Goal: Check status: Check status

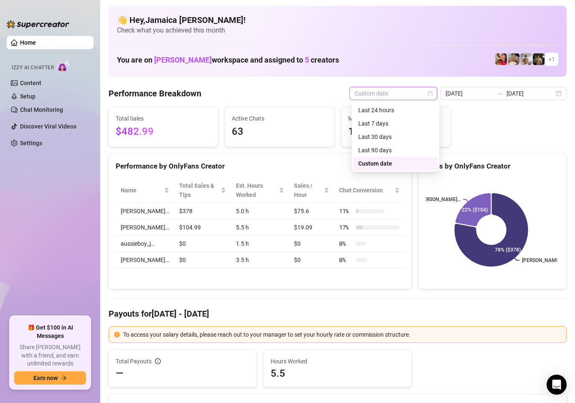
click at [378, 95] on span "Custom date" at bounding box center [394, 93] width 78 height 13
drag, startPoint x: 385, startPoint y: 111, endPoint x: 378, endPoint y: 168, distance: 56.9
click at [378, 168] on div "Last 24 hours Last 7 days Last 30 days Last 90 days Custom date" at bounding box center [395, 137] width 84 height 67
click at [378, 168] on div "Custom date" at bounding box center [395, 163] width 74 height 9
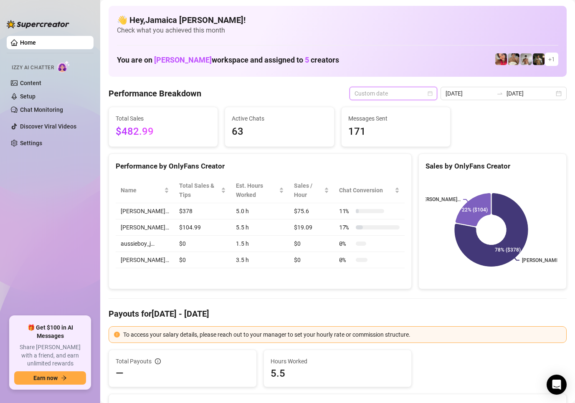
click at [419, 96] on span "Custom date" at bounding box center [394, 93] width 78 height 13
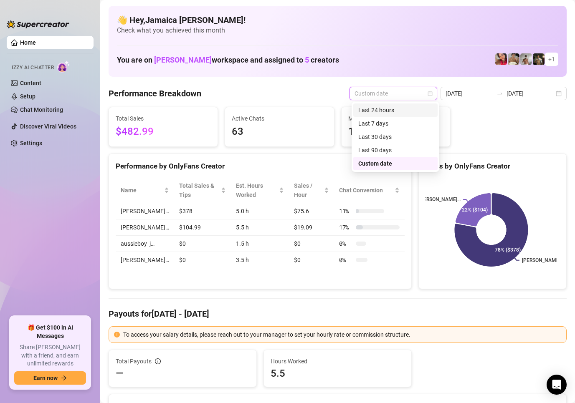
click at [397, 108] on div "Last 24 hours" at bounding box center [395, 110] width 74 height 9
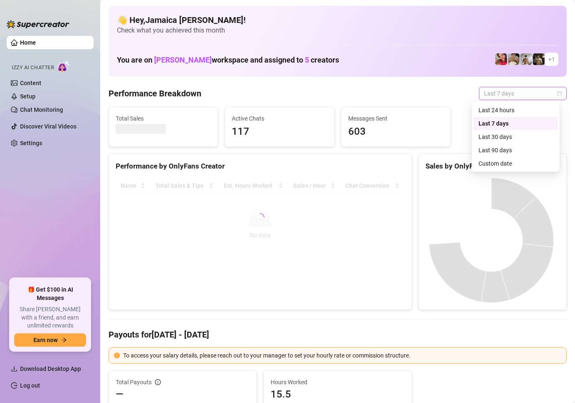
click at [515, 96] on span "Last 7 days" at bounding box center [523, 93] width 78 height 13
click at [498, 161] on div "Custom date" at bounding box center [516, 163] width 74 height 9
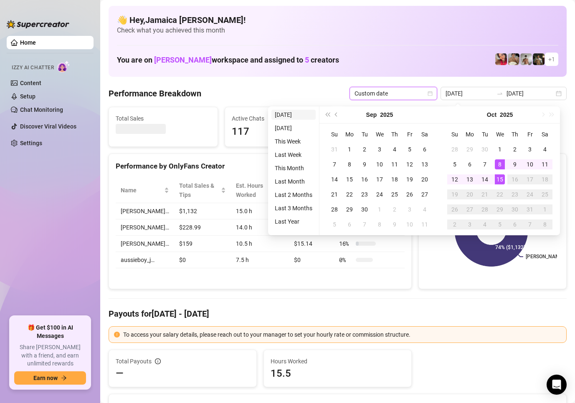
type input "[DATE]"
click at [302, 114] on li "[DATE]" at bounding box center [293, 115] width 44 height 10
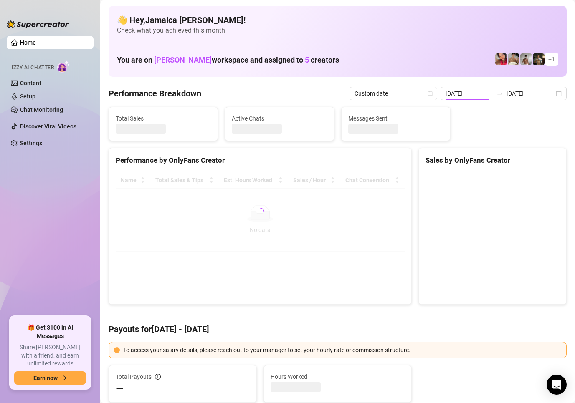
type input "[DATE]"
